Goal: Answer question/provide support

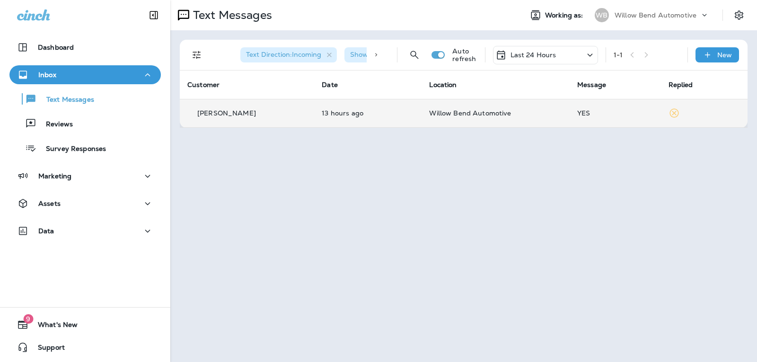
click at [527, 113] on p "Willow Bend Automotive" at bounding box center [495, 113] width 133 height 8
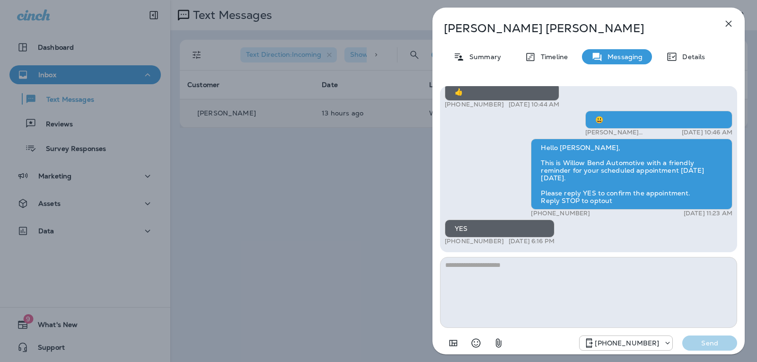
click at [549, 271] on textarea at bounding box center [588, 292] width 297 height 71
type textarea "*"
type textarea "**********"
click at [721, 342] on p "Send" at bounding box center [710, 343] width 40 height 9
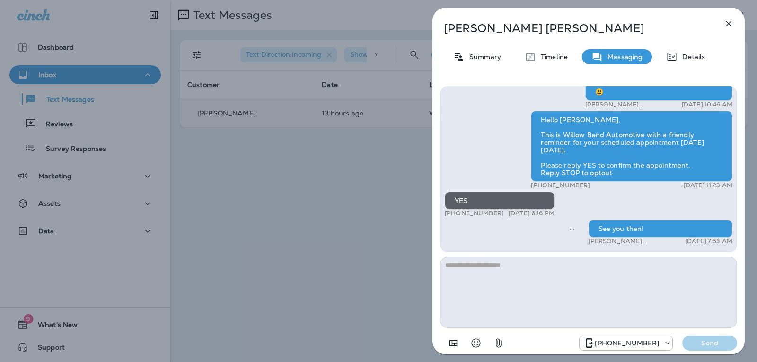
click at [731, 24] on icon "button" at bounding box center [728, 23] width 11 height 11
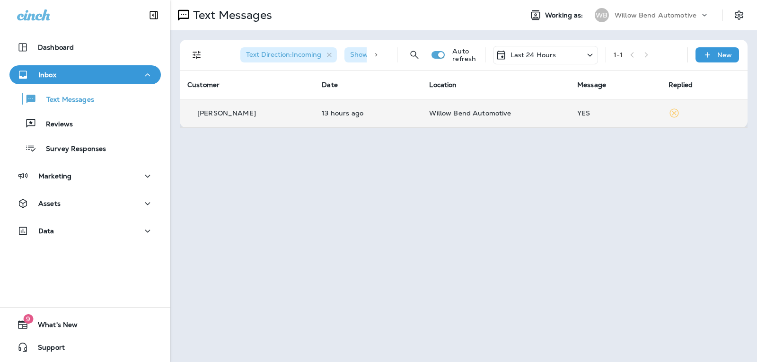
click at [539, 58] on p "Last 24 Hours" at bounding box center [533, 55] width 46 height 8
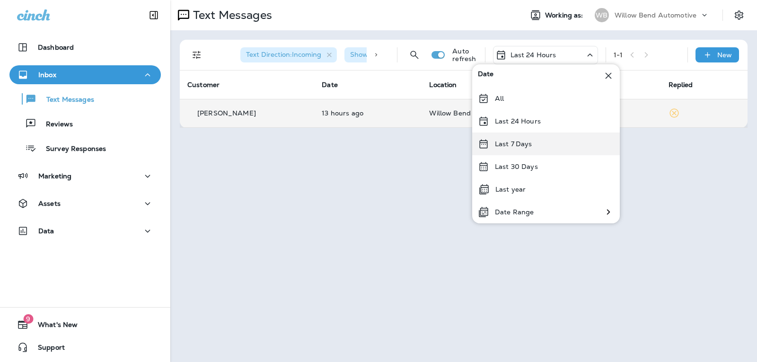
click at [517, 143] on p "Last 7 Days" at bounding box center [513, 144] width 37 height 8
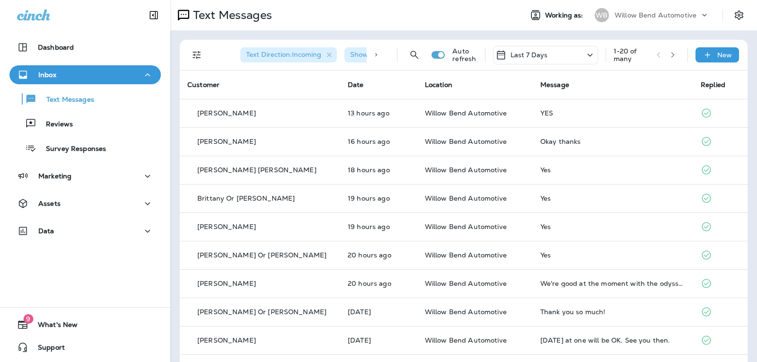
click at [535, 51] on p "Last 7 Days" at bounding box center [528, 55] width 37 height 8
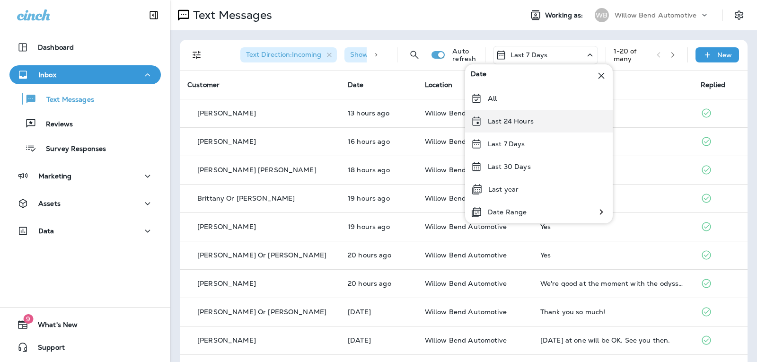
click at [531, 126] on div "Last 24 Hours" at bounding box center [539, 121] width 148 height 23
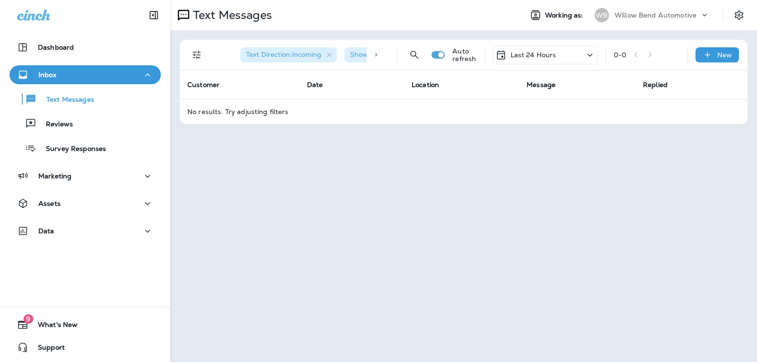
click at [539, 56] on p "Last 24 Hours" at bounding box center [533, 55] width 46 height 8
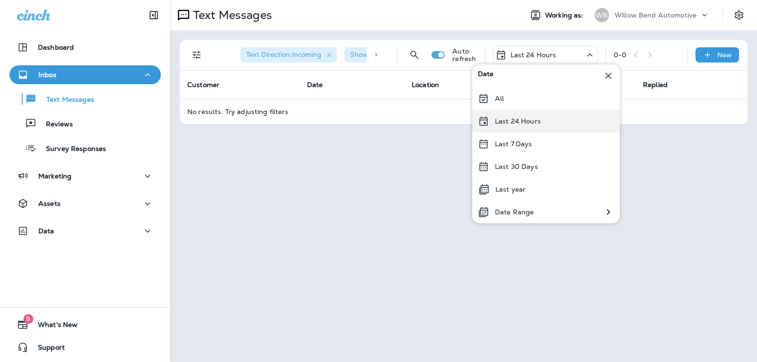
click at [538, 124] on p "Last 24 Hours" at bounding box center [518, 121] width 46 height 8
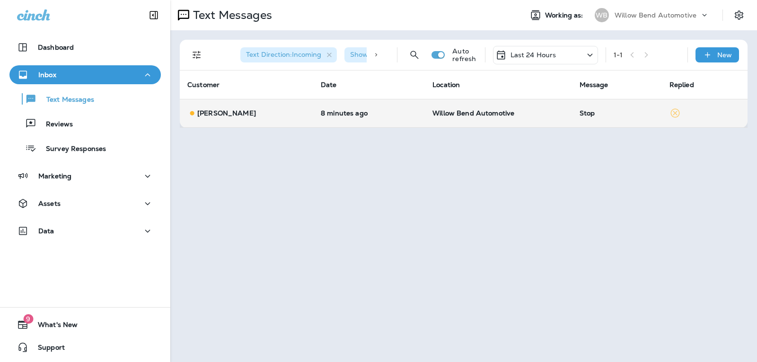
click at [530, 118] on td "Willow Bend Automotive" at bounding box center [498, 113] width 147 height 28
